Goal: Use online tool/utility

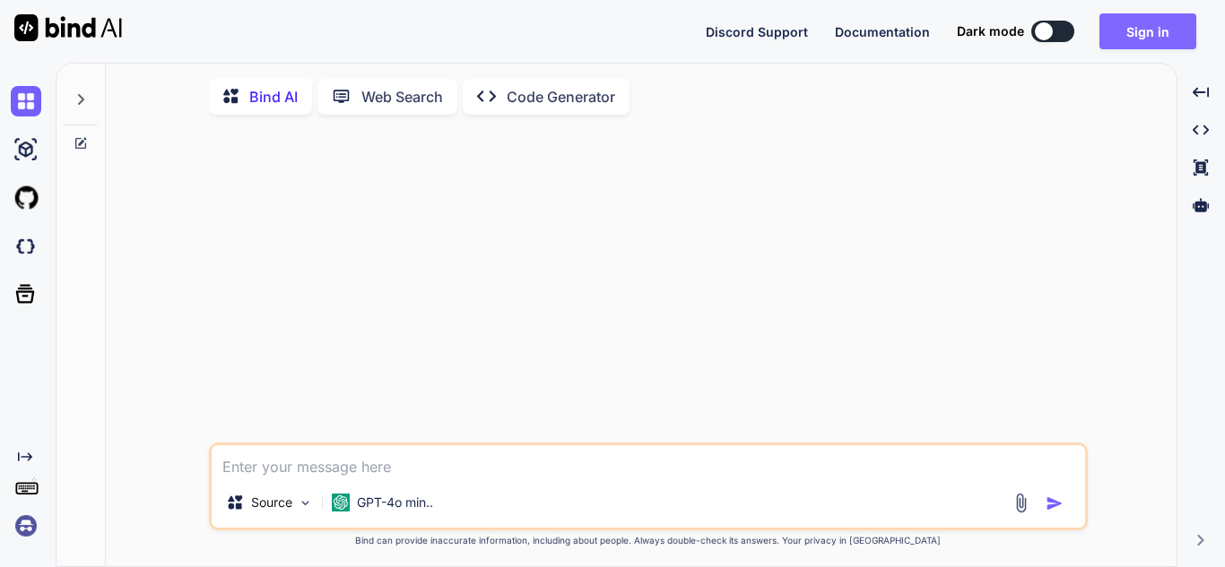
click at [1150, 35] on button "Sign in" at bounding box center [1147, 31] width 97 height 36
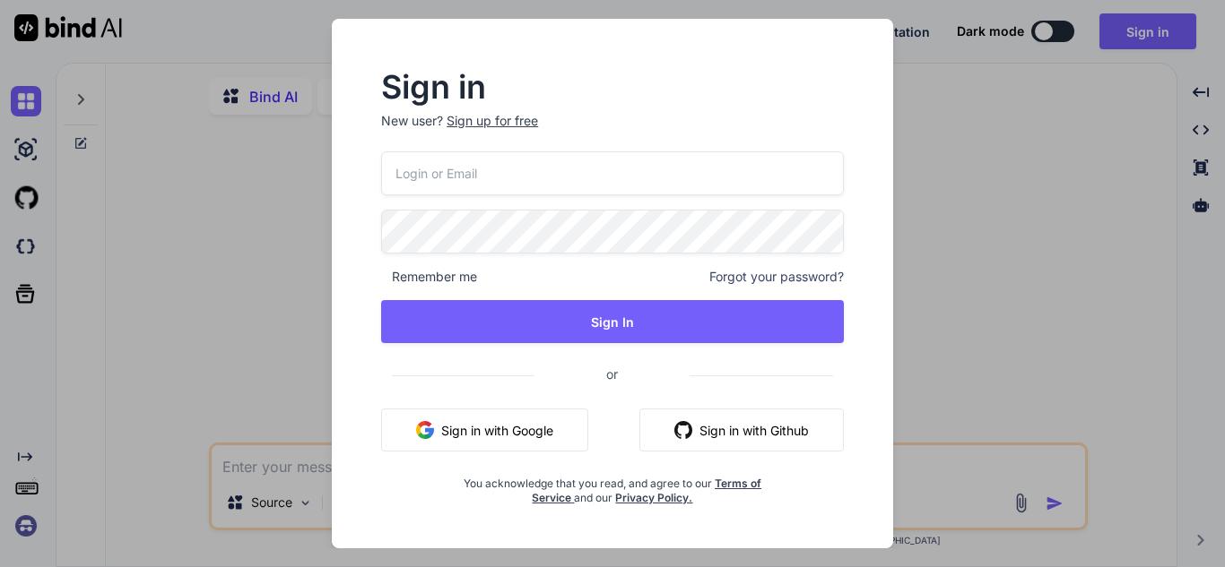
type textarea "x"
click at [529, 185] on input "email" at bounding box center [612, 173] width 463 height 44
type input "[EMAIL_ADDRESS][DOMAIN_NAME]"
click at [384, 272] on span "Remember me" at bounding box center [429, 277] width 96 height 18
click at [377, 277] on div "Sign in New user? Sign up for free [EMAIL_ADDRESS][DOMAIN_NAME] Remember me For…" at bounding box center [612, 289] width 520 height 433
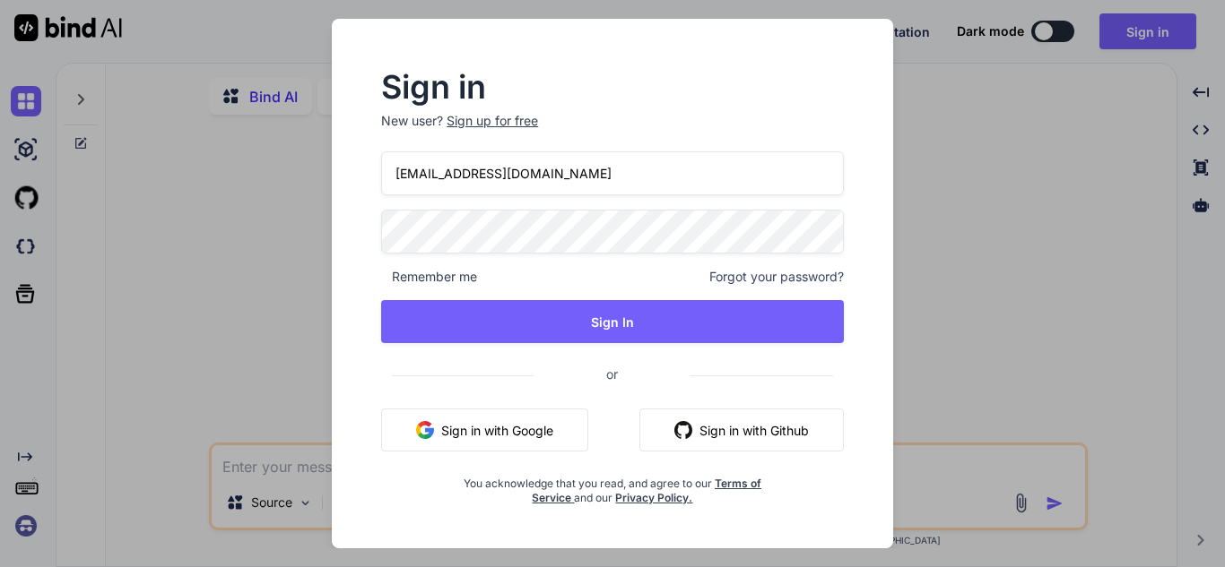
click at [422, 276] on span "Remember me" at bounding box center [429, 277] width 96 height 18
click at [463, 281] on span "Remember me" at bounding box center [429, 277] width 96 height 18
click at [485, 276] on div "Remember me Forgot your password?" at bounding box center [612, 277] width 463 height 18
click at [393, 276] on span "Remember me" at bounding box center [429, 277] width 96 height 18
click at [369, 278] on div "Sign in New user? Sign up for free [EMAIL_ADDRESS][DOMAIN_NAME] Remember me For…" at bounding box center [612, 289] width 520 height 433
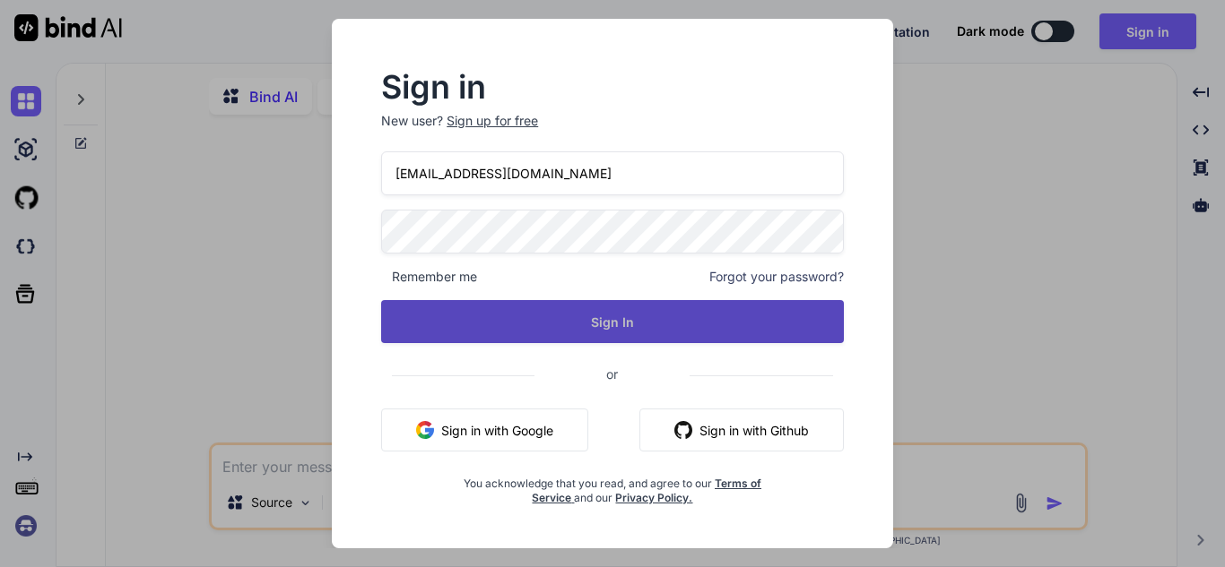
click at [499, 310] on button "Sign In" at bounding box center [612, 321] width 463 height 43
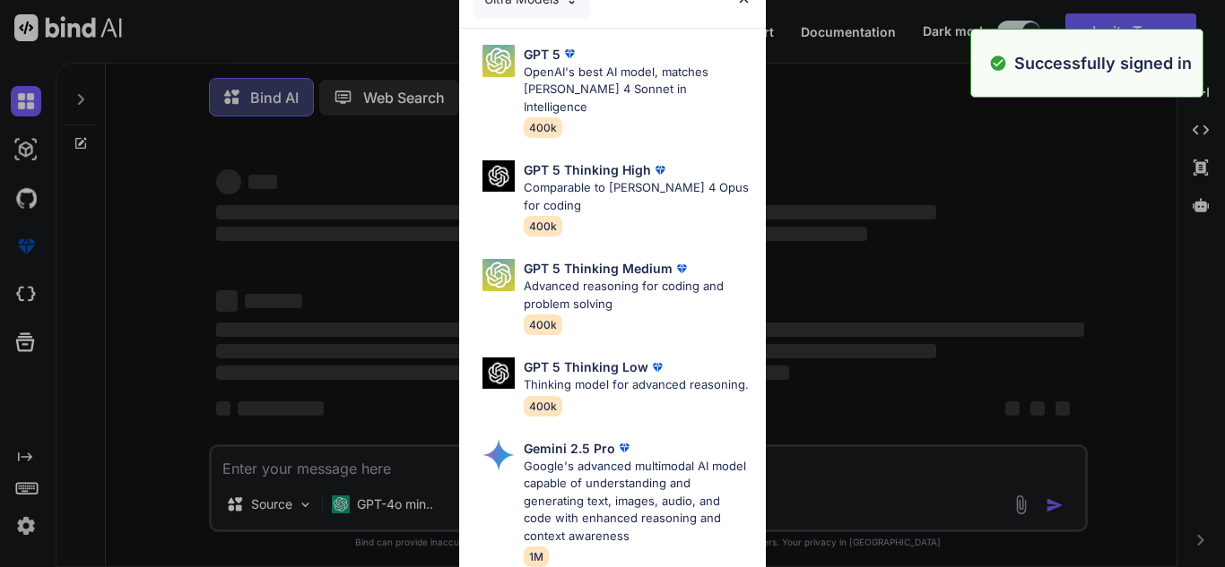
type textarea "x"
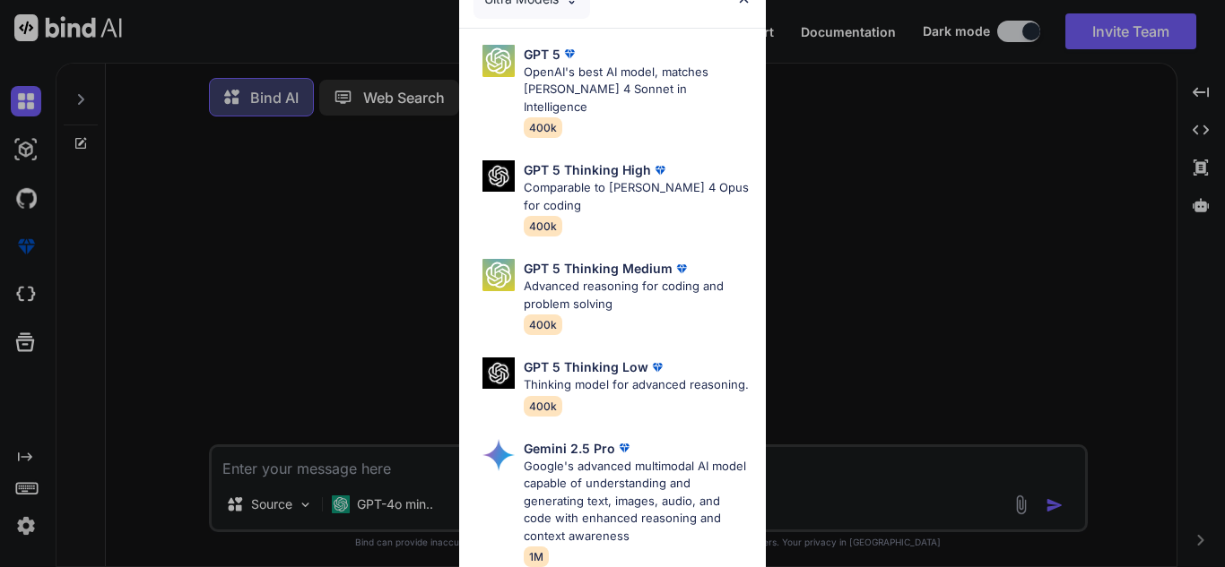
click at [350, 467] on div "Ultra Models GPT 5 OpenAI's best AI model, matches [PERSON_NAME] 4 Sonnet in In…" at bounding box center [612, 283] width 1225 height 567
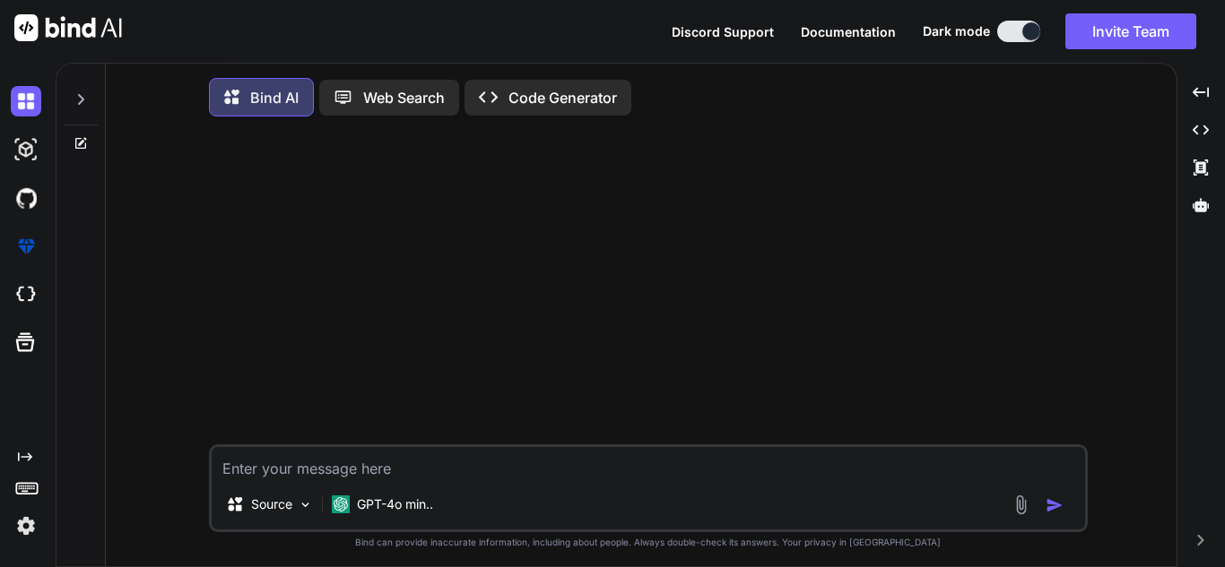
click at [351, 468] on textarea at bounding box center [648, 463] width 873 height 32
paste textarea "[HttpGet("route")] public async Task<IActionResult> RouteRequest([FromQuery] st…"
type textarea "[HttpGet("route")] public async Task<IActionResult> RouteRequest([FromQuery] st…"
type textarea "x"
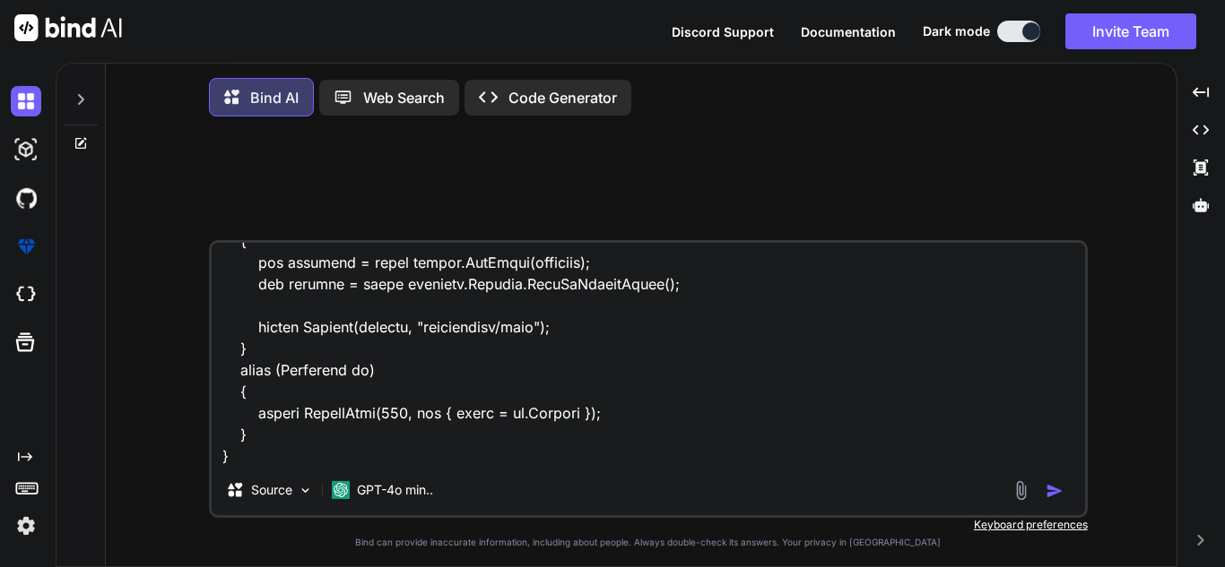
click at [203, 381] on div "Source GPT-4o min.. Created with Bind Always check its answers. Privacy in Bind…" at bounding box center [648, 351] width 1056 height 440
click at [363, 465] on textarea at bounding box center [648, 354] width 873 height 222
paste textarea
click at [361, 454] on textarea at bounding box center [648, 354] width 873 height 222
click at [332, 457] on textarea at bounding box center [648, 354] width 873 height 222
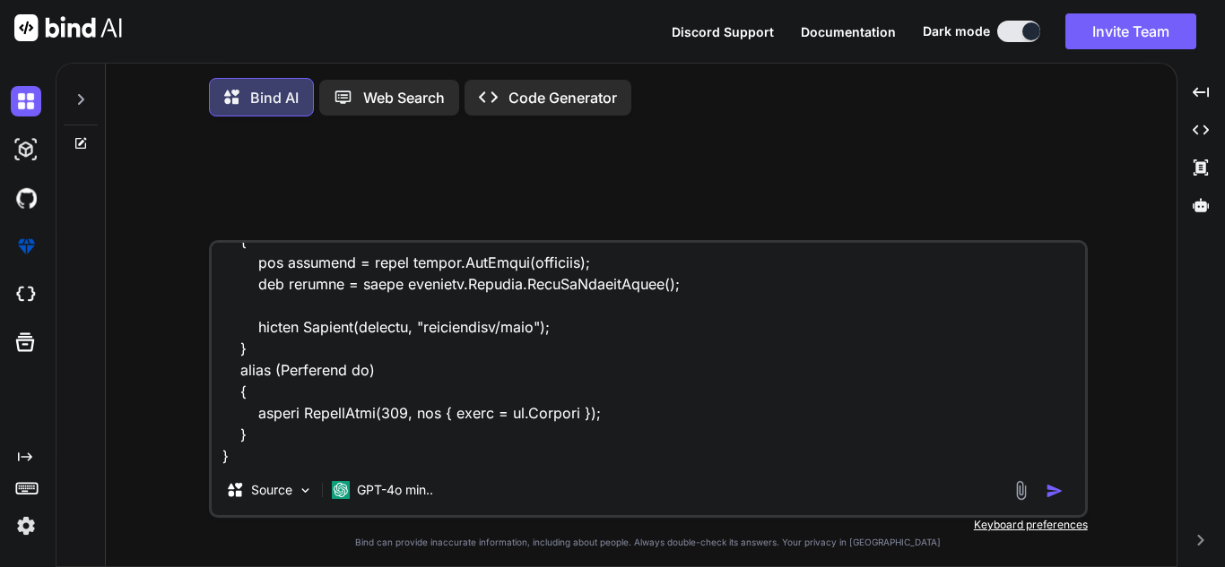
scroll to position [626, 0]
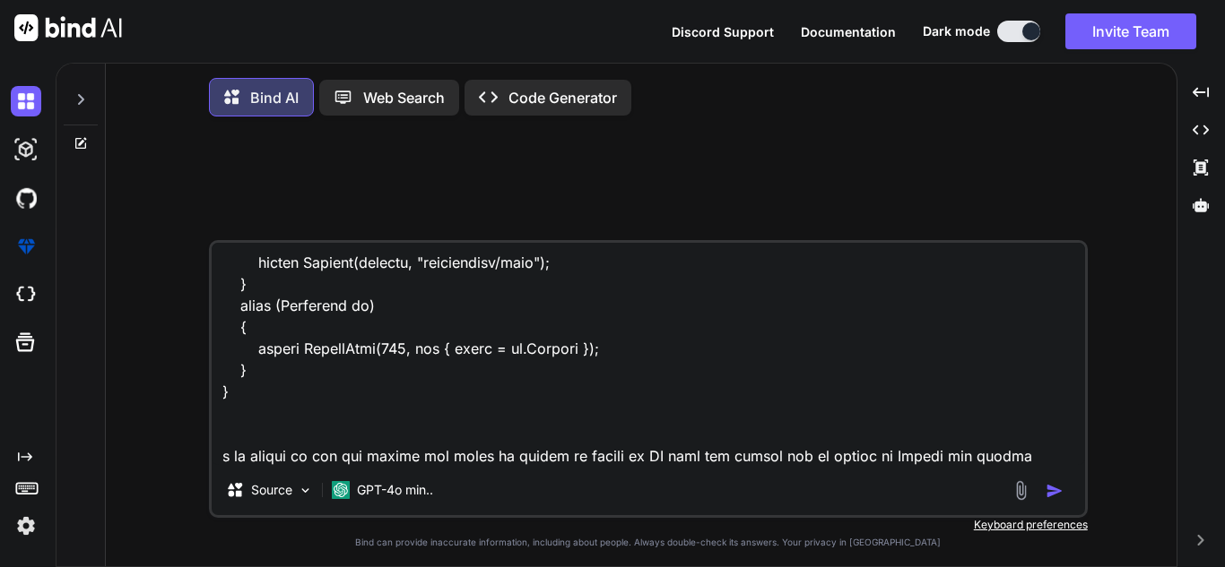
drag, startPoint x: 967, startPoint y: 459, endPoint x: 966, endPoint y: 436, distance: 23.3
click at [969, 459] on textarea at bounding box center [648, 354] width 873 height 222
paste textarea "[HttpGet("GetCardRegion")] public async Task<IActionResult > GetCardRegion(stri…"
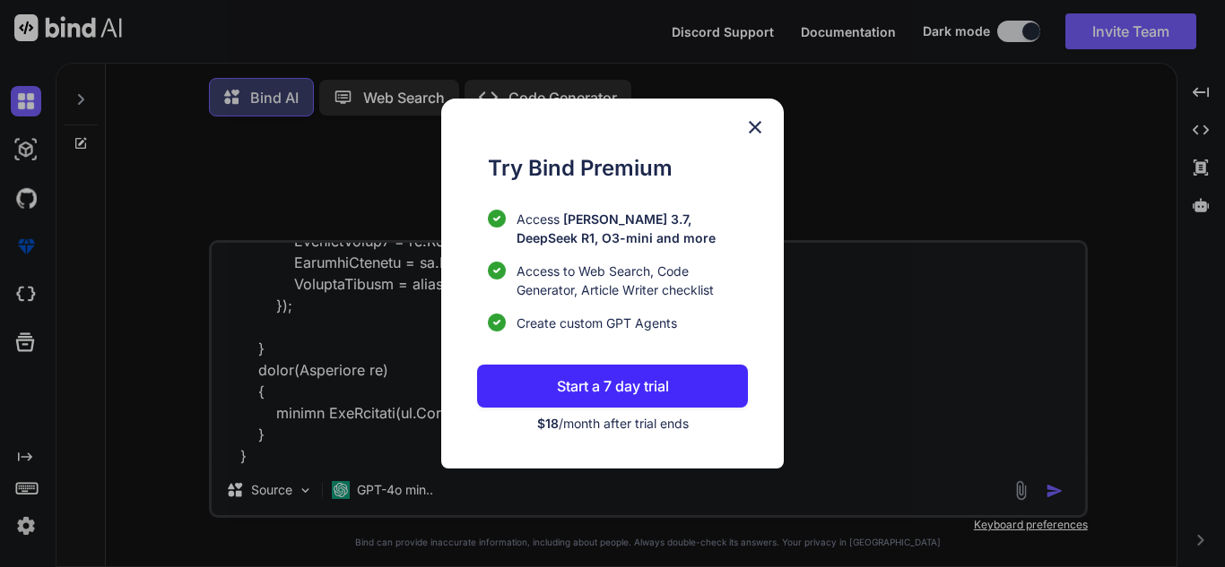
type textarea "[HttpGet("route")] public async Task<IActionResult> RouteRequest([FromQuery] st…"
click at [757, 127] on img at bounding box center [755, 128] width 22 height 22
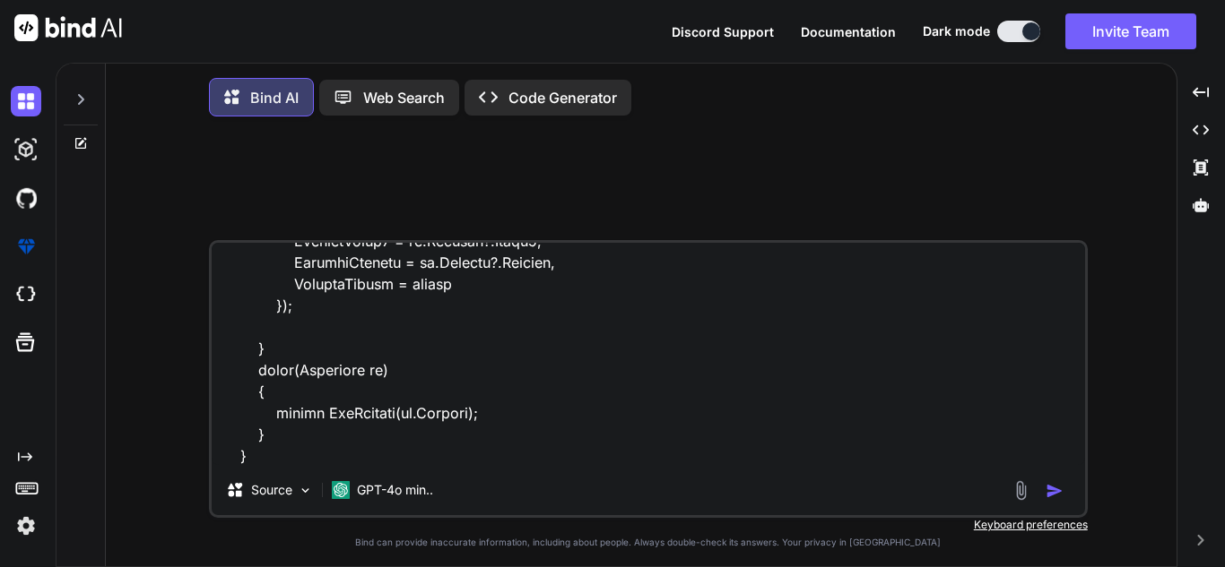
click at [467, 475] on div "Source GPT-4o min.." at bounding box center [648, 379] width 879 height 278
click at [425, 452] on textarea at bounding box center [648, 354] width 873 height 222
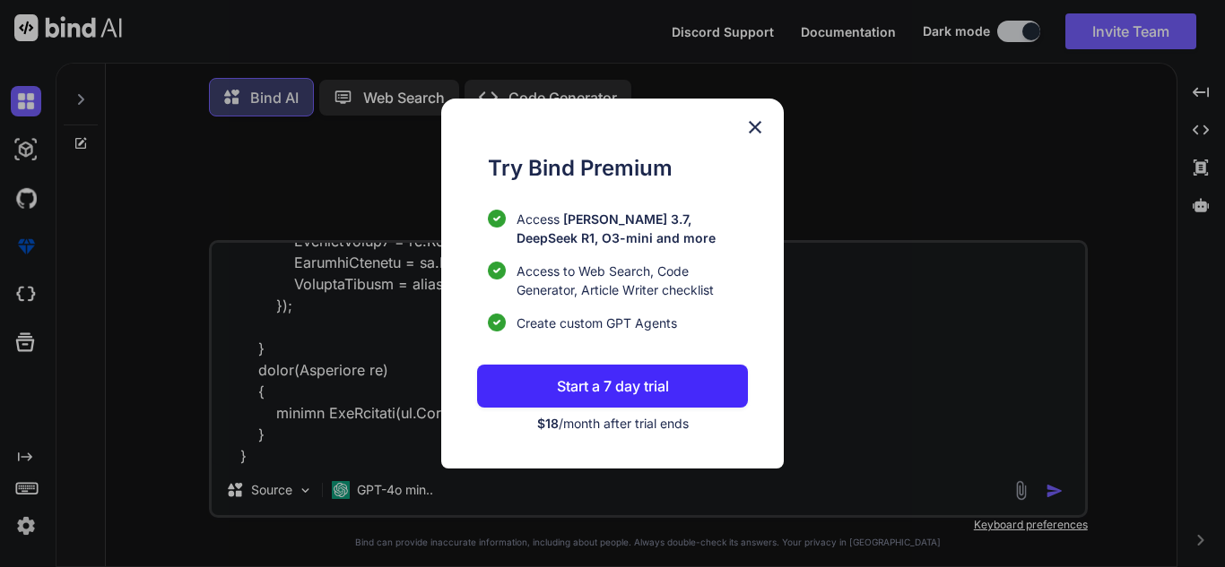
click at [775, 127] on div "Try Bind Premium Access [PERSON_NAME] 3.7, DeepSeek R1, O3-mini and more Access…" at bounding box center [612, 284] width 342 height 370
click at [749, 123] on img at bounding box center [755, 128] width 22 height 22
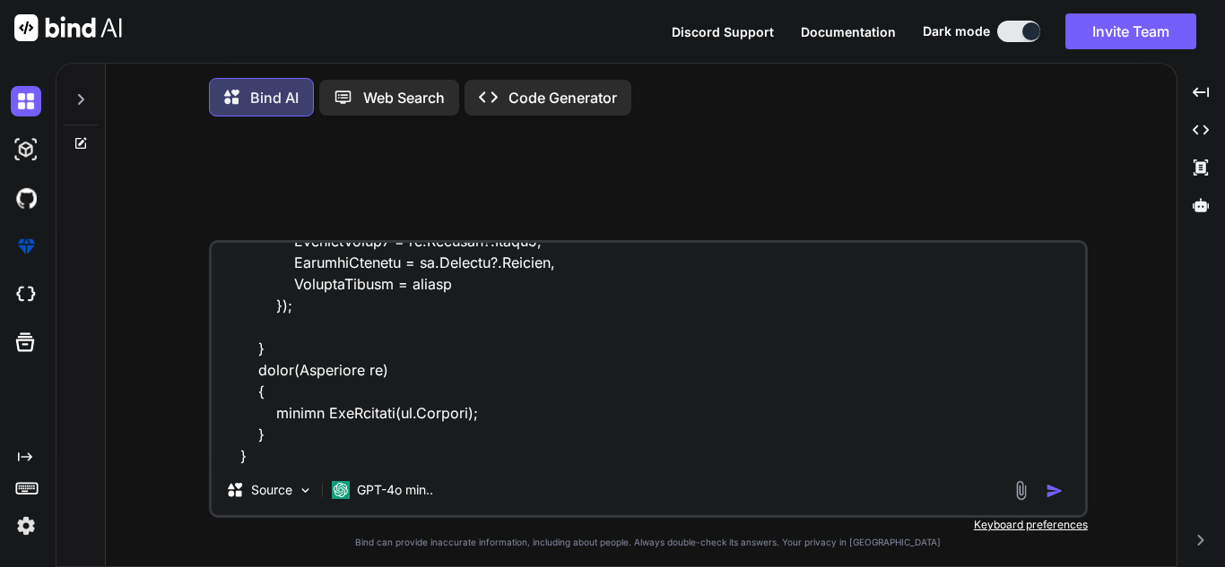
click at [412, 459] on textarea at bounding box center [648, 354] width 873 height 222
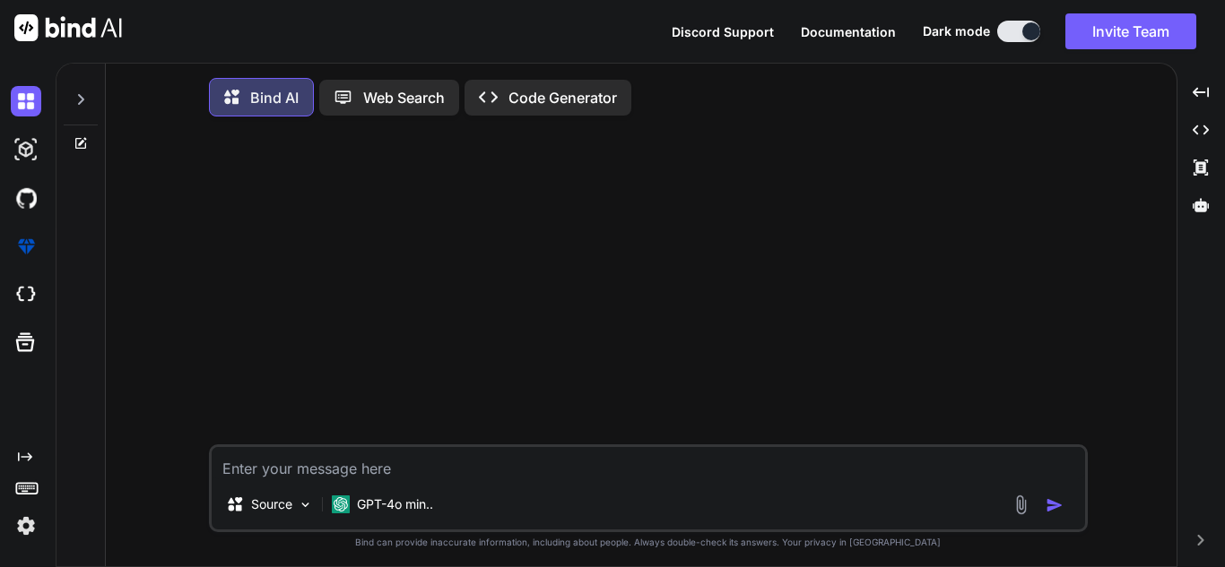
scroll to position [0, 0]
type textarea "[HttpGet("route")] public async Task<IActionResult> RouteRequest([FromQuery] st…"
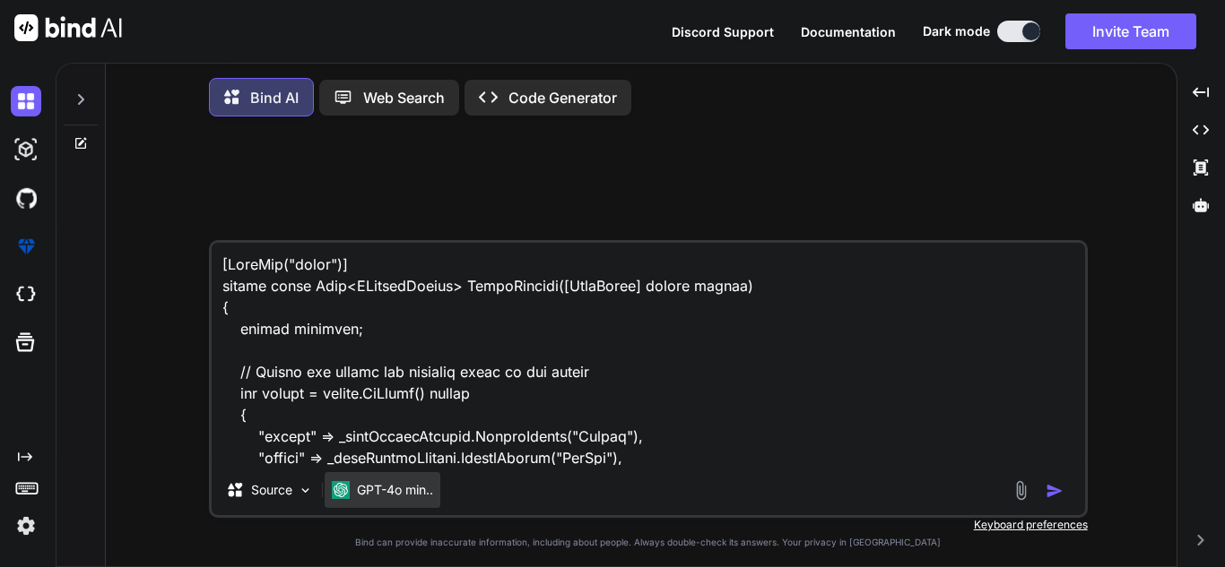
click at [391, 494] on p "GPT-4o min.." at bounding box center [395, 490] width 76 height 18
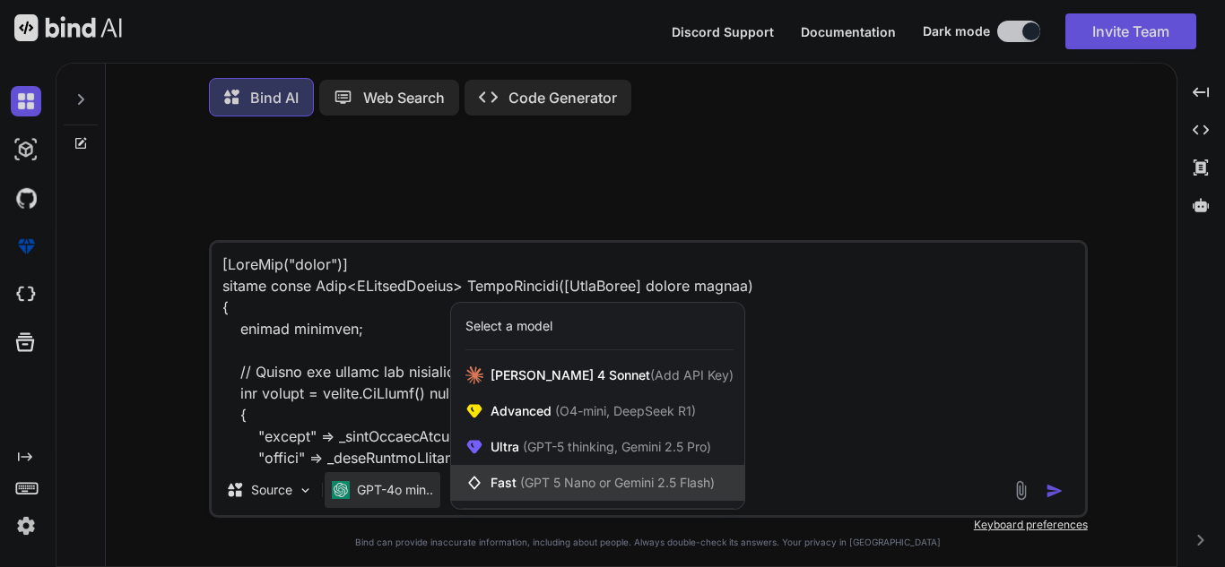
click at [547, 480] on span "(GPT 5 Nano or Gemini 2.5 Flash)" at bounding box center [617, 482] width 195 height 15
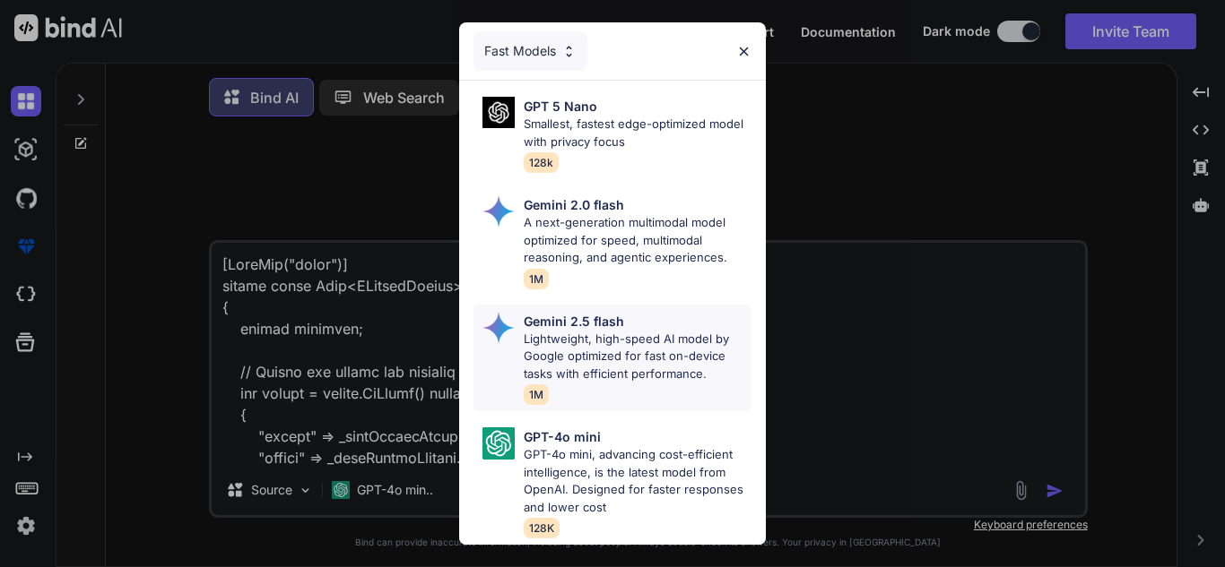
click at [591, 320] on p "Gemini 2.5 flash" at bounding box center [574, 321] width 100 height 19
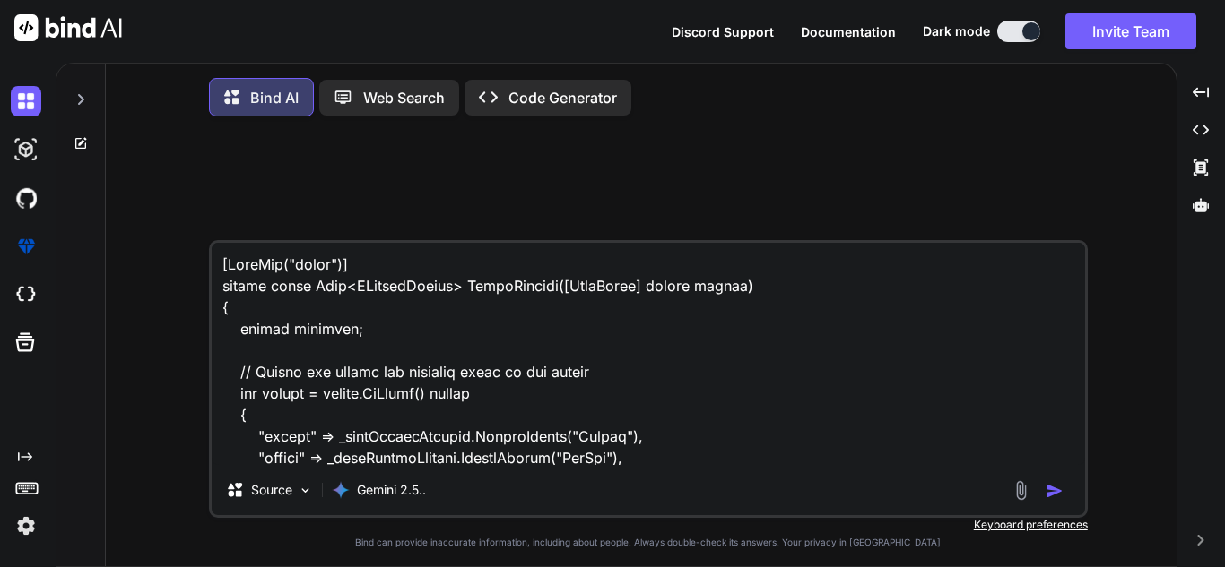
click at [460, 427] on textarea at bounding box center [648, 354] width 873 height 222
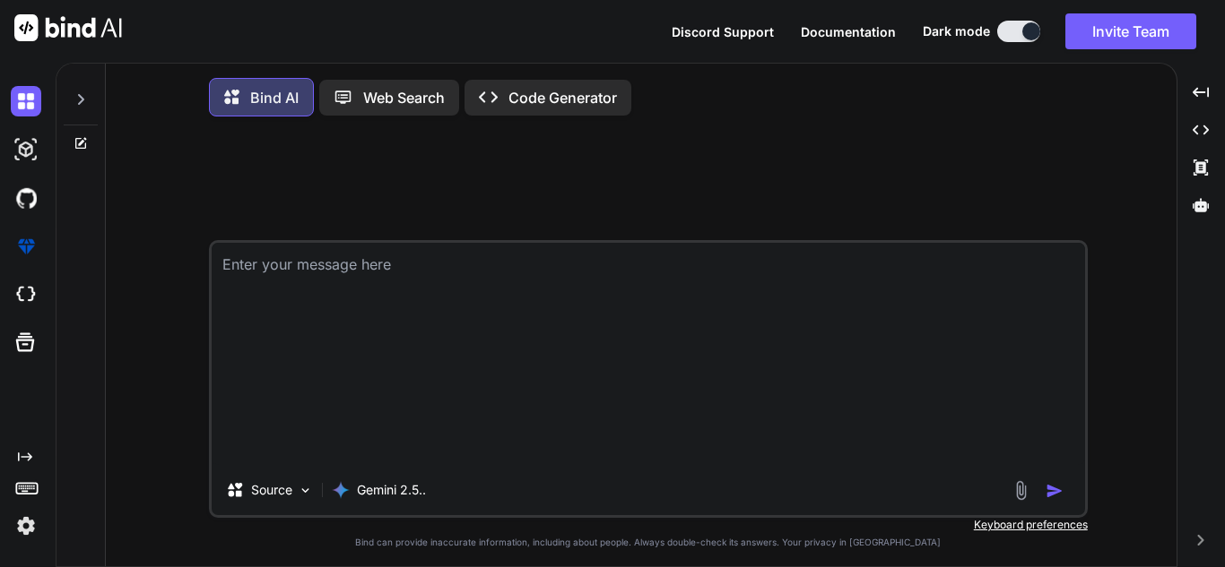
type textarea "\"
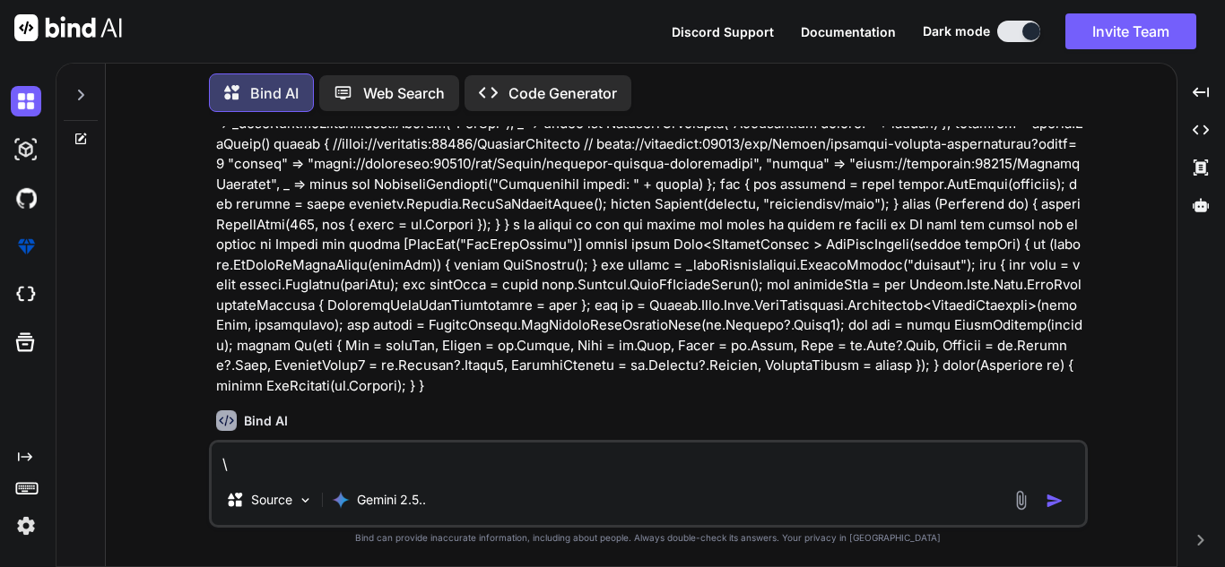
scroll to position [178, 0]
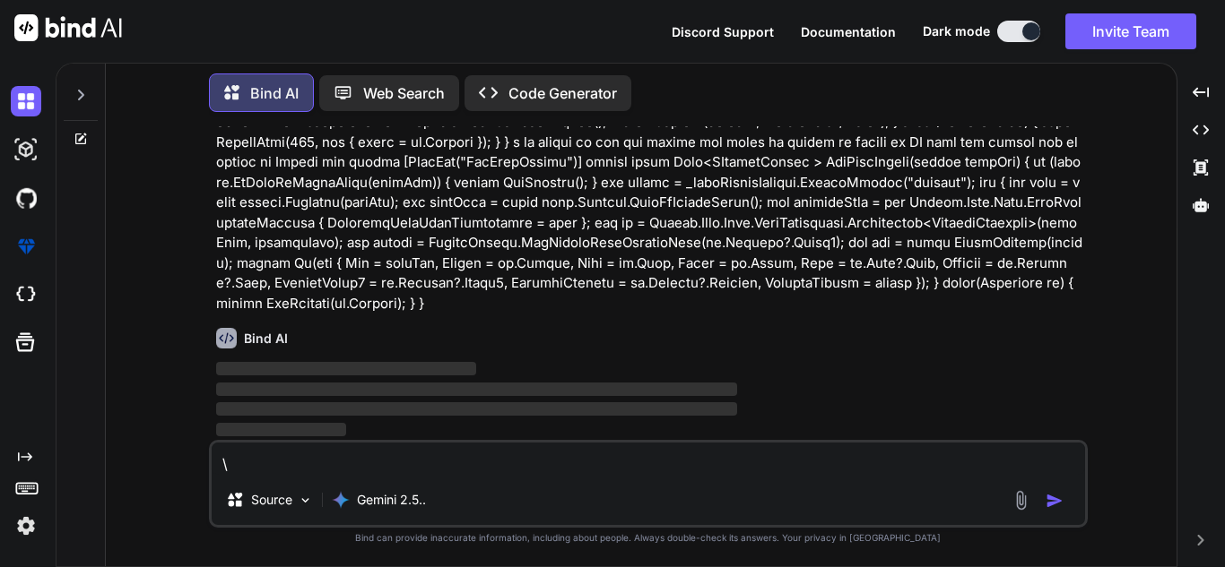
click at [337, 449] on textarea "\" at bounding box center [648, 459] width 873 height 32
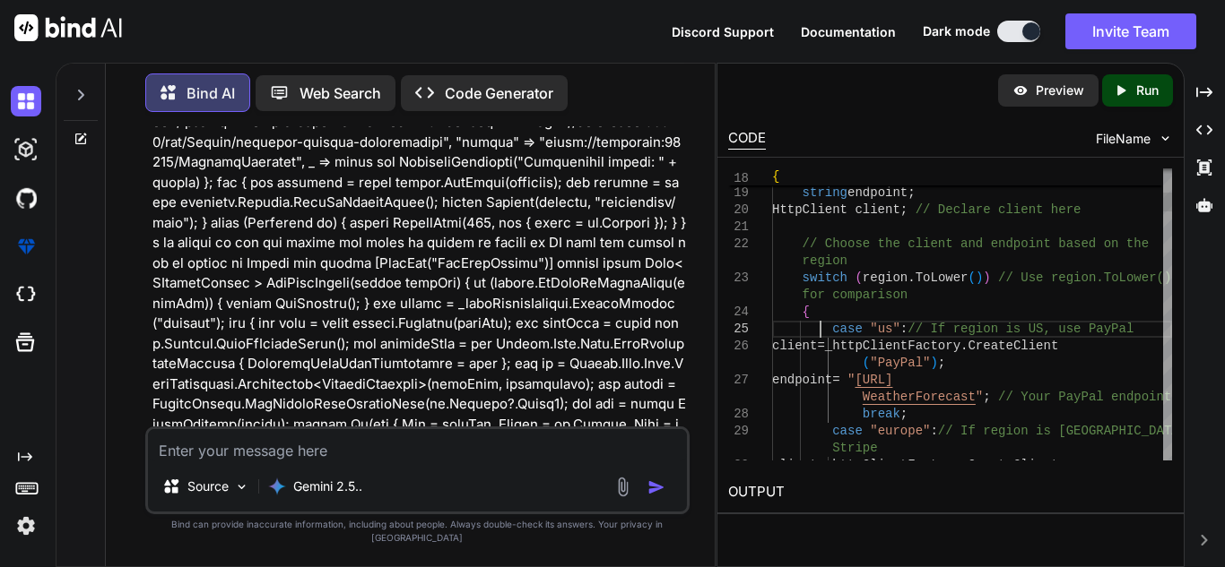
scroll to position [0, 0]
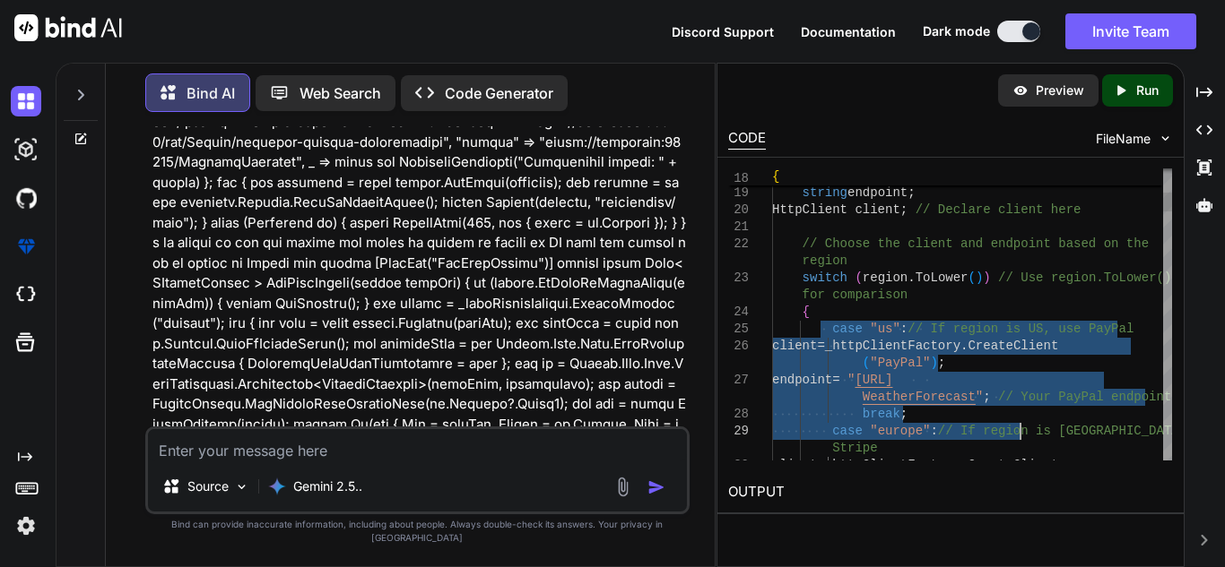
drag, startPoint x: 823, startPoint y: 327, endPoint x: 1021, endPoint y: 432, distance: 224.2
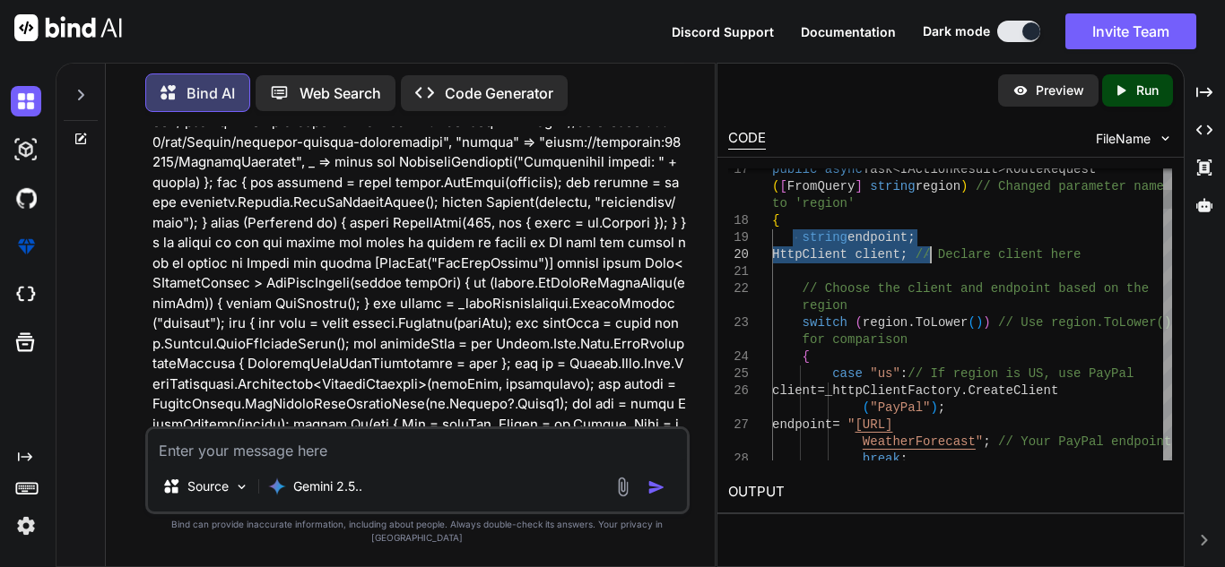
drag, startPoint x: 796, startPoint y: 238, endPoint x: 931, endPoint y: 260, distance: 137.1
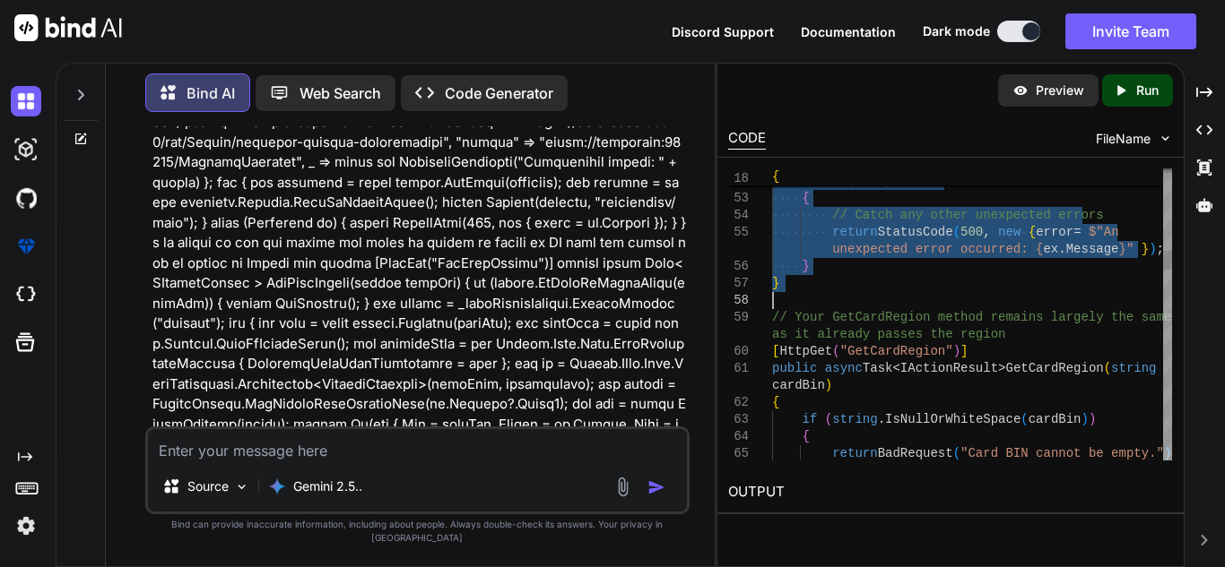
type textarea "to 'region' { string endpoint; HttpClient client; // Declare client here // Cho…"
drag, startPoint x: 792, startPoint y: 279, endPoint x: 905, endPoint y: 265, distance: 113.7
